Goal: Task Accomplishment & Management: Use online tool/utility

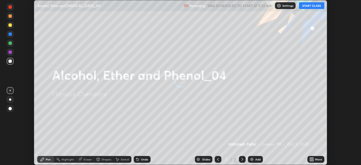
scroll to position [165, 361]
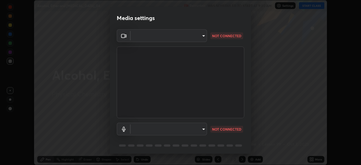
type input "f3ebc0010eb39473993826e775c84cc7a01c207f4884de0086ce1a9af47f3b3a"
type input "default"
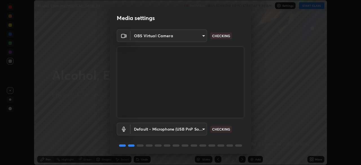
scroll to position [20, 0]
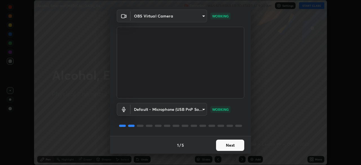
click at [230, 146] on button "Next" at bounding box center [230, 145] width 28 height 11
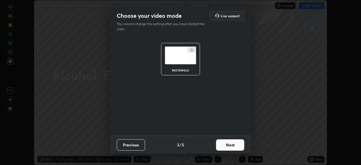
click at [231, 147] on button "Next" at bounding box center [230, 144] width 28 height 11
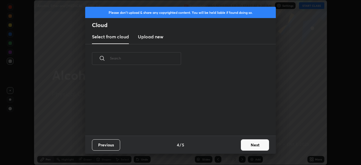
click at [252, 144] on button "Next" at bounding box center [255, 144] width 28 height 11
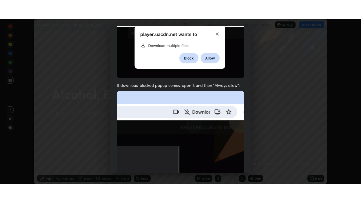
scroll to position [135, 0]
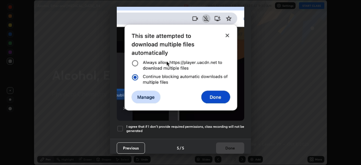
click at [226, 124] on h5 "I agree that if I don't provide required permissions, class recording will not …" at bounding box center [185, 128] width 118 height 9
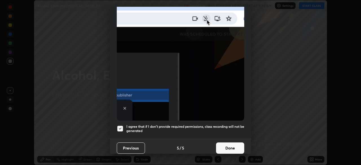
click at [233, 147] on button "Done" at bounding box center [230, 148] width 28 height 11
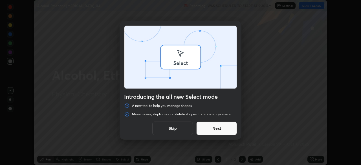
click at [317, 162] on div "Introducing the all new Select mode A new tool to help you manage shapes Move, …" at bounding box center [180, 82] width 361 height 165
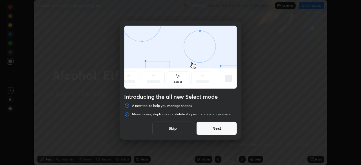
click at [233, 129] on button "Next" at bounding box center [216, 129] width 41 height 14
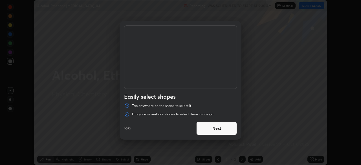
click at [233, 128] on button "Next" at bounding box center [216, 129] width 41 height 14
click at [230, 129] on button "Next" at bounding box center [216, 129] width 41 height 14
click at [230, 131] on button "Done" at bounding box center [216, 129] width 41 height 14
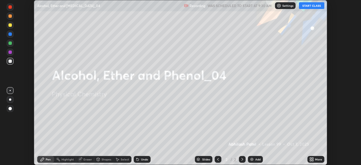
click at [313, 158] on icon at bounding box center [312, 158] width 1 height 1
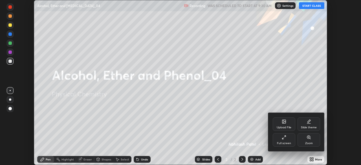
click at [285, 144] on div "Full screen" at bounding box center [284, 143] width 14 height 3
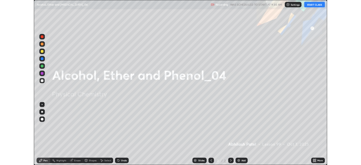
scroll to position [203, 361]
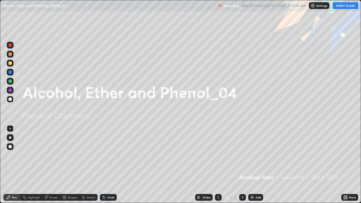
click at [345, 5] on button "START CLASS" at bounding box center [345, 5] width 25 height 7
click at [259, 165] on div "Add" at bounding box center [258, 197] width 5 height 3
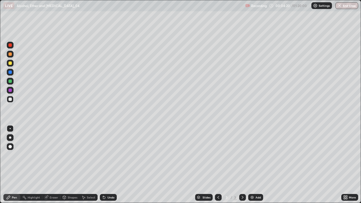
click at [11, 64] on div at bounding box center [9, 63] width 3 height 3
click at [108, 165] on div "Undo" at bounding box center [111, 197] width 7 height 3
click at [110, 165] on div "Undo" at bounding box center [111, 197] width 7 height 3
click at [10, 138] on div at bounding box center [10, 138] width 2 height 2
click at [106, 165] on div "Undo" at bounding box center [108, 197] width 17 height 7
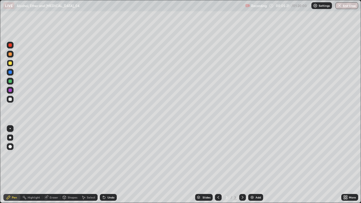
click at [107, 165] on div "Undo" at bounding box center [108, 197] width 17 height 7
click at [106, 165] on div "Undo" at bounding box center [108, 197] width 17 height 7
click at [111, 165] on div "Undo" at bounding box center [108, 197] width 17 height 7
click at [107, 165] on div "Undo" at bounding box center [108, 197] width 17 height 7
click at [74, 165] on div "Shapes" at bounding box center [73, 197] width 10 height 3
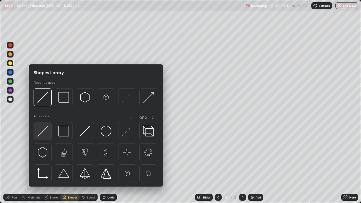
click at [45, 133] on img at bounding box center [42, 131] width 11 height 11
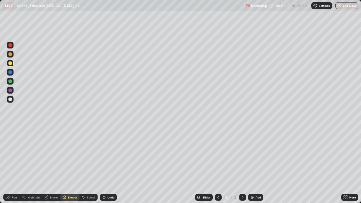
click at [12, 165] on div "Pen" at bounding box center [11, 197] width 17 height 7
click at [51, 165] on div "Eraser" at bounding box center [51, 197] width 18 height 7
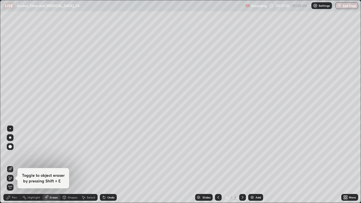
click at [108, 165] on div "Undo" at bounding box center [111, 197] width 7 height 3
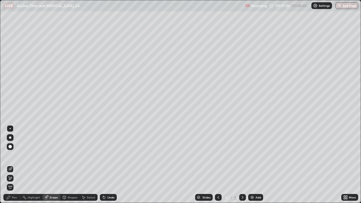
click at [108, 165] on div "Undo" at bounding box center [111, 197] width 7 height 3
click at [16, 165] on div "Pen" at bounding box center [14, 197] width 5 height 3
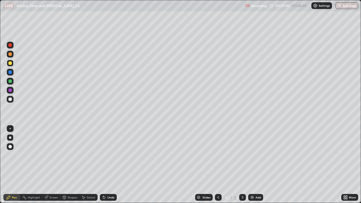
click at [112, 165] on div "Undo" at bounding box center [111, 197] width 7 height 3
click at [254, 165] on img at bounding box center [252, 197] width 5 height 5
click at [109, 165] on div "Undo" at bounding box center [108, 197] width 17 height 7
click at [10, 55] on div at bounding box center [9, 54] width 3 height 3
click at [110, 165] on div "Undo" at bounding box center [111, 197] width 7 height 3
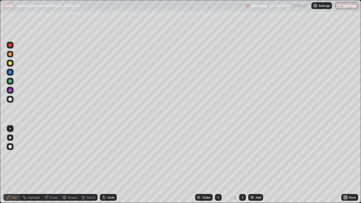
click at [110, 165] on div "Undo" at bounding box center [111, 197] width 7 height 3
click at [112, 165] on div "Undo" at bounding box center [111, 197] width 7 height 3
click at [110, 165] on div "Undo" at bounding box center [111, 197] width 7 height 3
click at [111, 165] on div "Undo" at bounding box center [111, 197] width 7 height 3
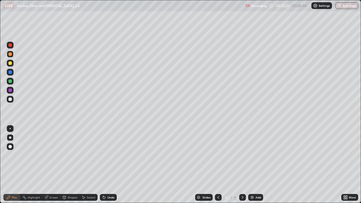
click at [109, 165] on div "Undo" at bounding box center [111, 197] width 7 height 3
click at [10, 64] on div at bounding box center [9, 63] width 3 height 3
click at [10, 71] on div at bounding box center [9, 72] width 3 height 3
click at [9, 62] on div at bounding box center [9, 63] width 3 height 3
click at [10, 89] on div at bounding box center [9, 90] width 3 height 3
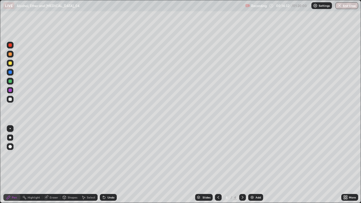
click at [114, 165] on div "Undo" at bounding box center [111, 197] width 7 height 3
click at [113, 165] on div "Undo" at bounding box center [108, 197] width 17 height 7
click at [111, 165] on div "Undo" at bounding box center [111, 197] width 7 height 3
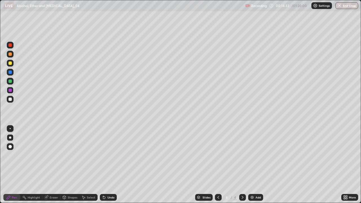
click at [111, 165] on div "Undo" at bounding box center [111, 197] width 7 height 3
click at [110, 165] on div "Undo" at bounding box center [111, 197] width 7 height 3
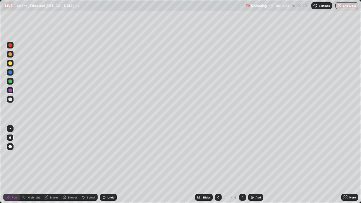
click at [110, 165] on div "Undo" at bounding box center [111, 197] width 7 height 3
click at [109, 165] on div "Undo" at bounding box center [111, 197] width 7 height 3
click at [12, 100] on div at bounding box center [10, 99] width 7 height 7
click at [110, 165] on div "Undo" at bounding box center [111, 197] width 7 height 3
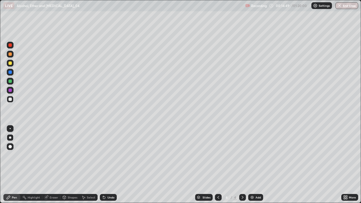
click at [110, 165] on div "Undo" at bounding box center [111, 197] width 7 height 3
click at [108, 165] on div "Undo" at bounding box center [108, 197] width 17 height 7
click at [107, 165] on div "Undo" at bounding box center [108, 197] width 17 height 7
click at [256, 165] on div "Add" at bounding box center [258, 197] width 5 height 3
click at [67, 165] on div "Shapes" at bounding box center [69, 197] width 19 height 7
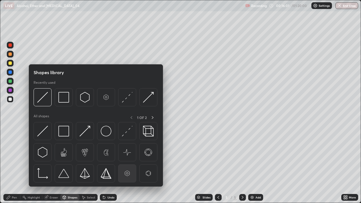
click at [128, 165] on img at bounding box center [127, 173] width 11 height 11
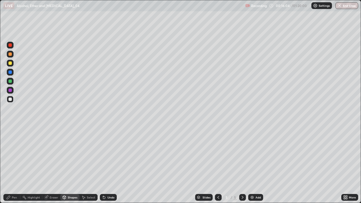
click at [15, 165] on div "Pen" at bounding box center [14, 197] width 5 height 3
click at [106, 165] on div "Undo" at bounding box center [108, 197] width 17 height 7
click at [107, 165] on div "Undo" at bounding box center [108, 197] width 17 height 7
click at [105, 165] on icon at bounding box center [104, 197] width 5 height 5
click at [12, 99] on div at bounding box center [10, 99] width 7 height 7
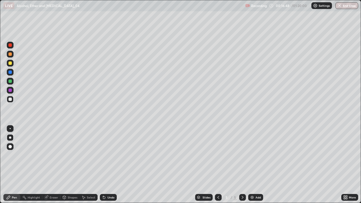
click at [108, 165] on div "Undo" at bounding box center [111, 197] width 7 height 3
click at [13, 71] on div at bounding box center [10, 72] width 7 height 7
click at [10, 81] on div at bounding box center [9, 81] width 3 height 3
click at [255, 165] on div "Add" at bounding box center [255, 197] width 15 height 7
click at [108, 165] on div "Undo" at bounding box center [111, 197] width 7 height 3
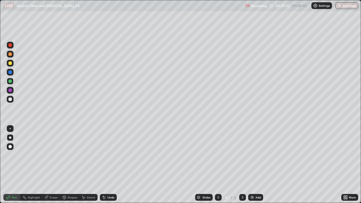
click at [108, 165] on div "Undo" at bounding box center [111, 197] width 7 height 3
click at [11, 100] on div at bounding box center [9, 99] width 3 height 3
click at [109, 165] on div "Undo" at bounding box center [108, 197] width 17 height 7
click at [110, 165] on div "Undo" at bounding box center [108, 197] width 17 height 7
click at [11, 80] on div at bounding box center [9, 81] width 3 height 3
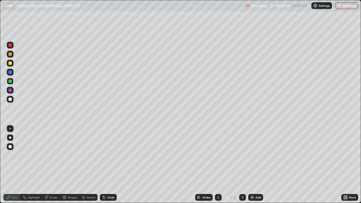
click at [9, 71] on div at bounding box center [9, 72] width 3 height 3
click at [10, 62] on div at bounding box center [9, 63] width 3 height 3
click at [111, 165] on div "Undo" at bounding box center [108, 197] width 17 height 7
click at [103, 165] on icon at bounding box center [104, 198] width 2 height 2
click at [12, 91] on div at bounding box center [9, 90] width 3 height 3
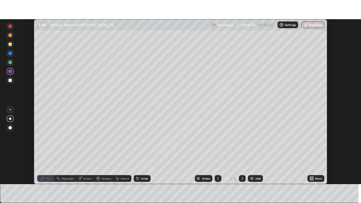
scroll to position [28064, 27868]
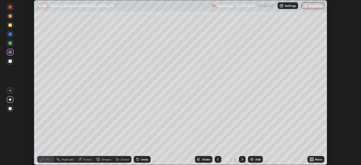
click at [316, 159] on div "More" at bounding box center [318, 159] width 7 height 3
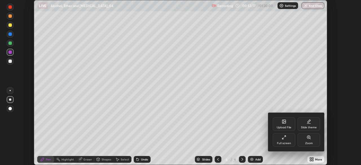
click at [287, 141] on div "Full screen" at bounding box center [284, 140] width 23 height 14
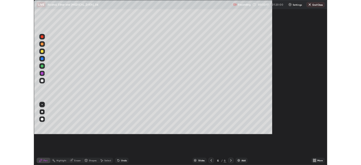
scroll to position [203, 361]
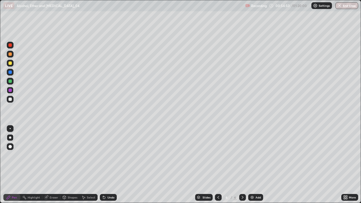
click at [253, 165] on img at bounding box center [252, 197] width 5 height 5
click at [11, 53] on div at bounding box center [9, 54] width 3 height 3
click at [112, 165] on div "Undo" at bounding box center [111, 197] width 7 height 3
click at [56, 165] on div "Eraser" at bounding box center [51, 197] width 18 height 7
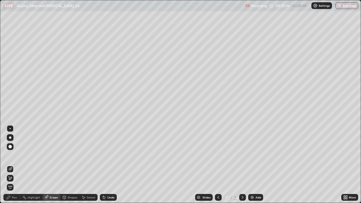
click at [13, 165] on div "Pen" at bounding box center [11, 197] width 17 height 7
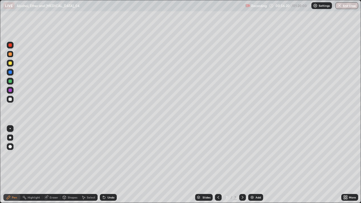
click at [115, 165] on div "Undo" at bounding box center [108, 197] width 17 height 7
click at [61, 165] on div "Shapes" at bounding box center [69, 197] width 19 height 7
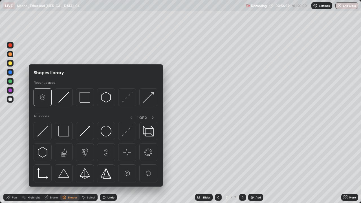
click at [53, 165] on div "Eraser" at bounding box center [54, 197] width 8 height 3
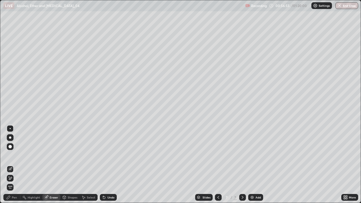
click at [16, 165] on div "Pen" at bounding box center [14, 197] width 5 height 3
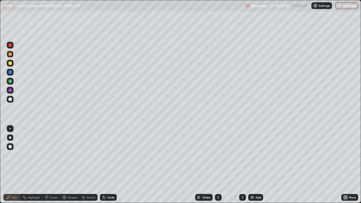
click at [111, 165] on div "Undo" at bounding box center [111, 197] width 7 height 3
click at [10, 73] on div at bounding box center [9, 72] width 3 height 3
click at [255, 165] on div "Add" at bounding box center [255, 197] width 15 height 7
click at [218, 165] on icon at bounding box center [218, 197] width 5 height 5
click at [242, 165] on icon at bounding box center [243, 197] width 5 height 5
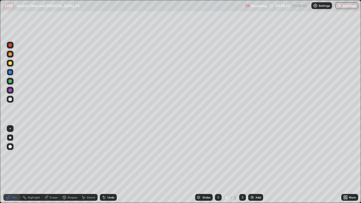
click at [108, 165] on div "Undo" at bounding box center [111, 197] width 7 height 3
click at [217, 165] on icon at bounding box center [218, 197] width 5 height 5
click at [218, 165] on icon at bounding box center [218, 197] width 5 height 5
click at [241, 165] on div at bounding box center [242, 197] width 7 height 7
click at [47, 165] on icon at bounding box center [46, 197] width 5 height 5
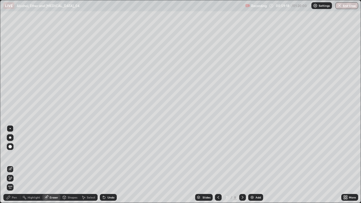
click at [12, 165] on icon at bounding box center [10, 178] width 5 height 5
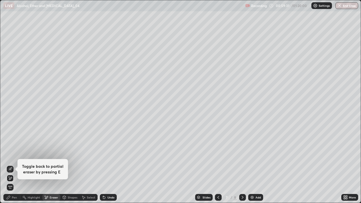
click at [16, 165] on div "Pen" at bounding box center [14, 197] width 5 height 3
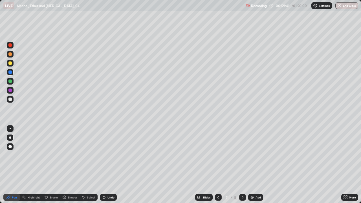
click at [108, 165] on div "Undo" at bounding box center [108, 197] width 17 height 7
click at [107, 165] on div "Undo" at bounding box center [108, 197] width 17 height 7
click at [115, 165] on div "Undo" at bounding box center [108, 197] width 17 height 7
click at [113, 165] on div "Undo" at bounding box center [111, 197] width 7 height 3
click at [111, 165] on div "Undo" at bounding box center [111, 197] width 7 height 3
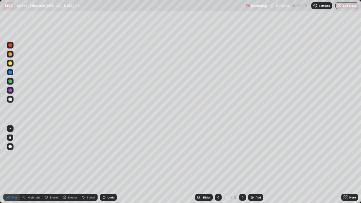
click at [252, 165] on div "Add" at bounding box center [255, 197] width 15 height 7
click at [217, 165] on icon at bounding box center [218, 197] width 5 height 5
click at [256, 165] on div "Add" at bounding box center [258, 197] width 5 height 3
click at [108, 165] on div "Undo" at bounding box center [111, 197] width 7 height 3
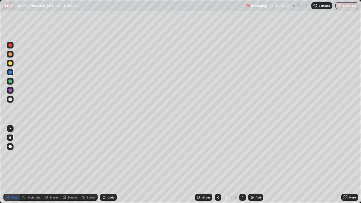
click at [12, 56] on div at bounding box center [10, 54] width 7 height 7
click at [73, 165] on div "Shapes" at bounding box center [73, 197] width 10 height 3
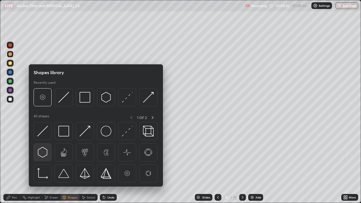
click at [47, 153] on img at bounding box center [42, 152] width 11 height 11
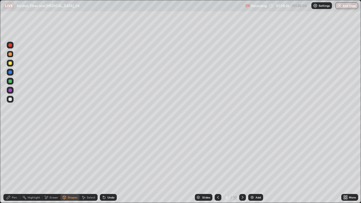
click at [15, 165] on div "Pen" at bounding box center [14, 197] width 5 height 3
click at [106, 165] on icon at bounding box center [104, 197] width 5 height 5
click at [11, 99] on div at bounding box center [9, 99] width 3 height 3
click at [115, 165] on div "Undo" at bounding box center [108, 197] width 17 height 7
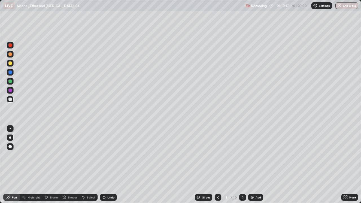
click at [115, 165] on div "Undo" at bounding box center [108, 197] width 17 height 7
click at [257, 165] on div "Add" at bounding box center [258, 197] width 5 height 3
click at [110, 165] on div "Undo" at bounding box center [111, 197] width 7 height 3
click at [53, 165] on div "Eraser" at bounding box center [51, 197] width 18 height 7
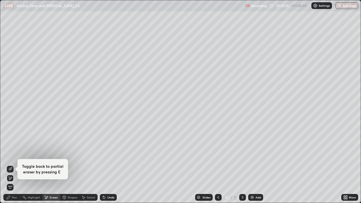
click at [13, 165] on div "Pen" at bounding box center [14, 197] width 5 height 3
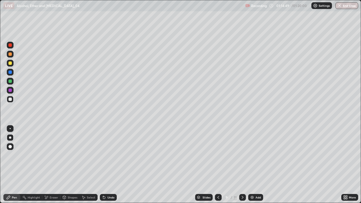
click at [112, 165] on div "Undo" at bounding box center [108, 197] width 17 height 7
click at [343, 5] on button "End Class" at bounding box center [347, 5] width 22 height 7
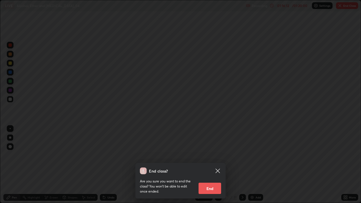
click at [217, 165] on button "End" at bounding box center [210, 188] width 23 height 11
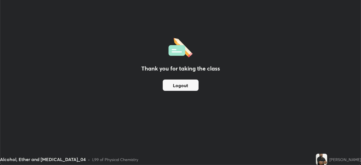
scroll to position [28064, 27868]
